Goal: Find specific page/section: Find specific page/section

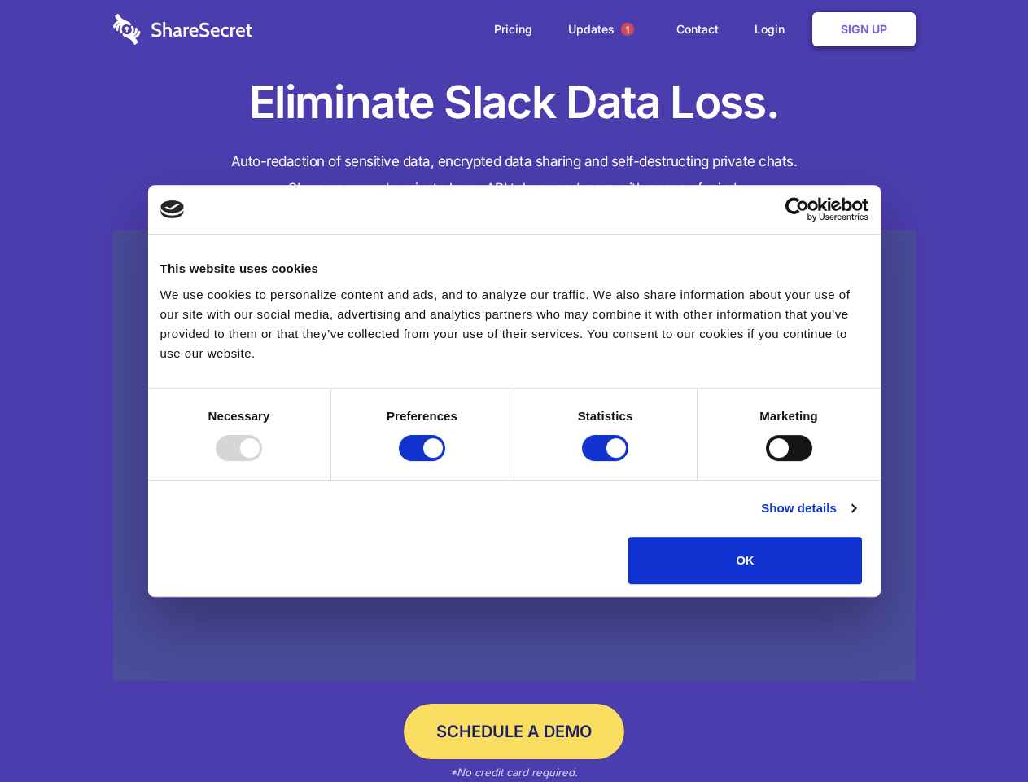
click at [262, 461] on div at bounding box center [239, 448] width 46 height 26
click at [445, 461] on input "Preferences" at bounding box center [422, 448] width 46 height 26
checkbox input "false"
click at [607, 461] on input "Statistics" at bounding box center [605, 448] width 46 height 26
checkbox input "false"
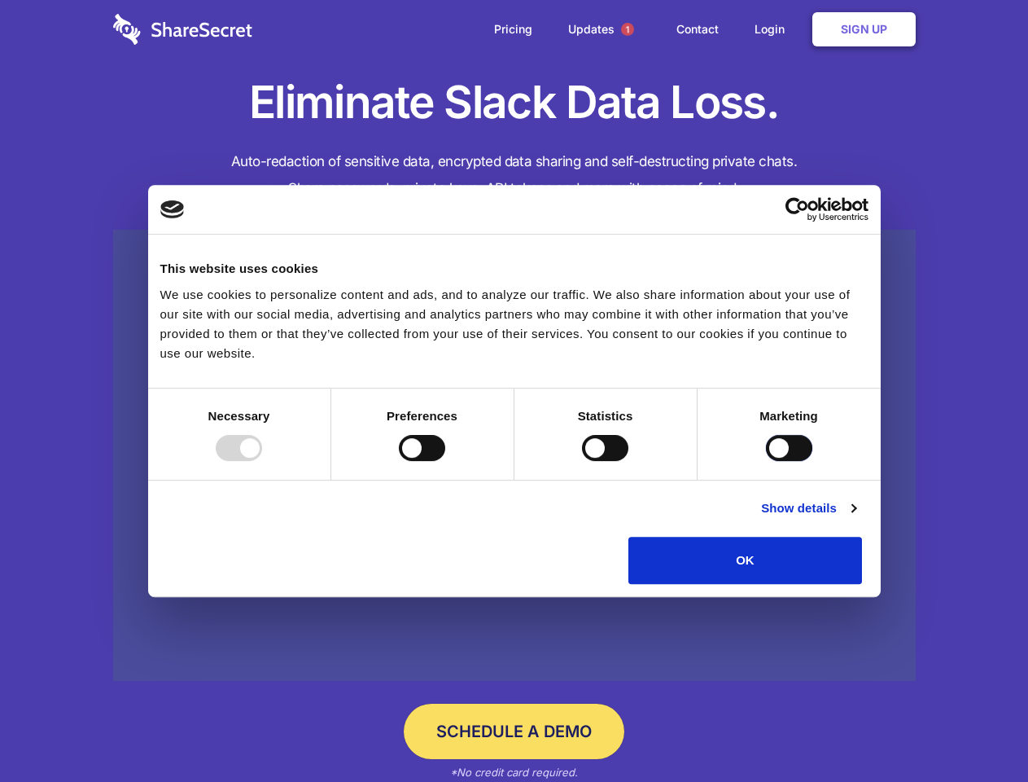
click at [766, 461] on input "Marketing" at bounding box center [789, 448] width 46 height 26
checkbox input "true"
click at [856, 518] on link "Show details" at bounding box center [808, 508] width 94 height 20
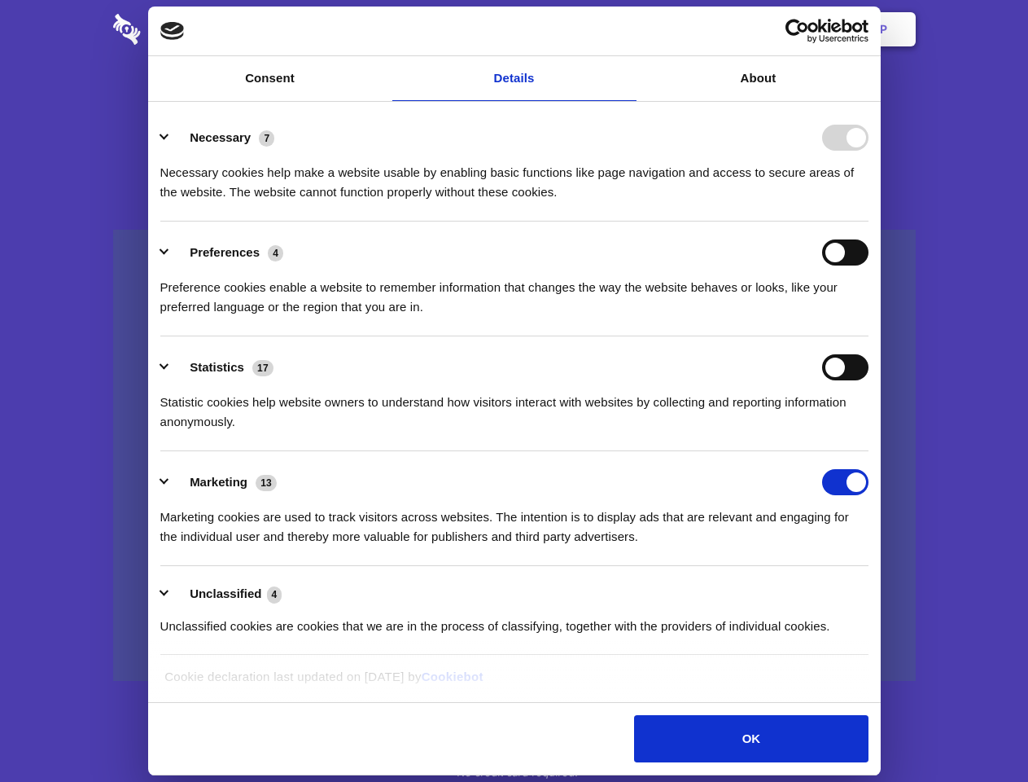
click at [869, 221] on li "Necessary 7 Necessary cookies help make a website usable by enabling basic func…" at bounding box center [514, 164] width 708 height 115
click at [627, 29] on span "1" at bounding box center [627, 29] width 13 height 13
